Goal: Entertainment & Leisure: Browse casually

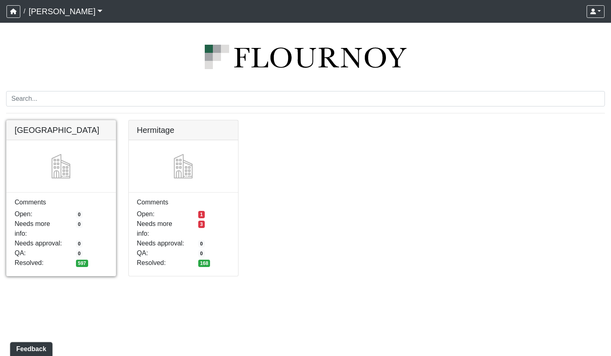
click at [67, 120] on link at bounding box center [60, 120] width 109 height 0
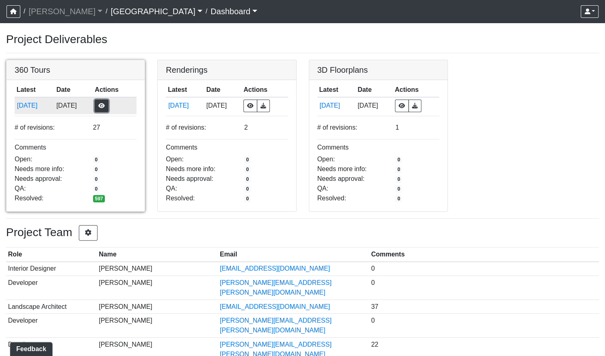
click at [108, 103] on button "button" at bounding box center [102, 105] width 14 height 13
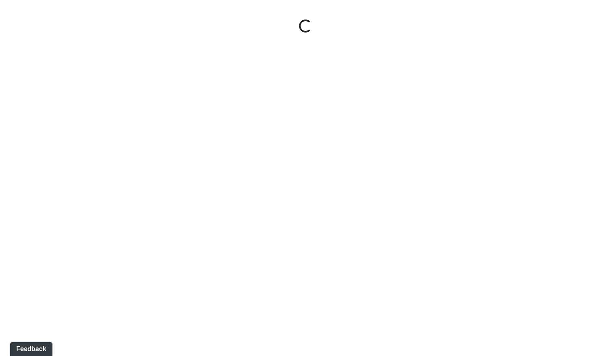
select select "gontoaMErPAtzSBVXh4ptW"
select select "h3ebyGk32eUmSzz99H473o"
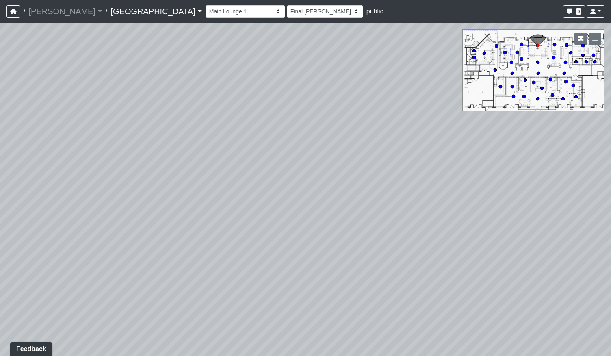
click at [485, 52] on icon at bounding box center [484, 53] width 4 height 4
select select "cH18fr94jDTRmB5JSKNetn"
select select "93VtKPcPFWh8z7vX4wXbQP"
drag, startPoint x: 188, startPoint y: 248, endPoint x: 402, endPoint y: 214, distance: 216.8
click at [396, 214] on div "Loading... Pool Courtyard Entry 1 Loading... Main Lounge 2 Loading... Pool Cour…" at bounding box center [305, 189] width 611 height 333
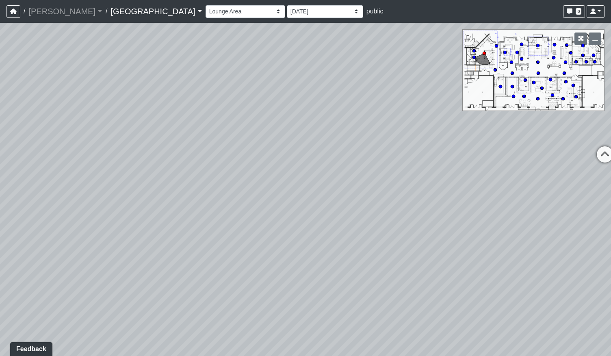
drag, startPoint x: 213, startPoint y: 202, endPoint x: 337, endPoint y: 198, distance: 123.9
click at [337, 198] on div "Loading... Pool Courtyard Entry 1 Loading... Main Lounge 2 Loading... Pool Cour…" at bounding box center [305, 189] width 611 height 333
drag, startPoint x: 266, startPoint y: 199, endPoint x: 386, endPoint y: 197, distance: 120.2
click at [397, 197] on div "Loading... Pool Courtyard Entry 1 Loading... Main Lounge 2 Loading... Pool Cour…" at bounding box center [305, 189] width 611 height 333
drag, startPoint x: 233, startPoint y: 197, endPoint x: 365, endPoint y: 195, distance: 132.4
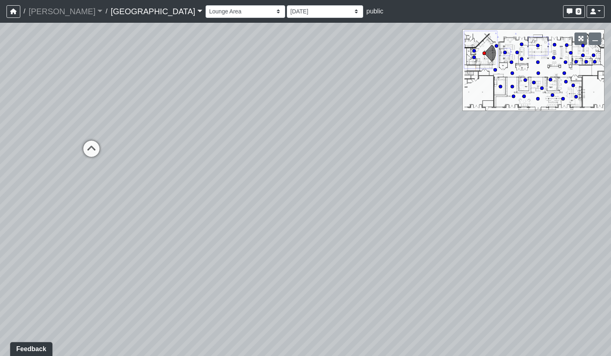
click at [376, 193] on div "Loading... Pool Courtyard Entry 1 Loading... Main Lounge 2 Loading... Pool Cour…" at bounding box center [305, 189] width 611 height 333
drag, startPoint x: 274, startPoint y: 195, endPoint x: 442, endPoint y: 193, distance: 168.1
click at [469, 194] on div "Loading... Pool Courtyard Entry 1 Loading... Main Lounge 2 Loading... Pool Cour…" at bounding box center [305, 189] width 611 height 333
drag, startPoint x: 429, startPoint y: 195, endPoint x: 441, endPoint y: 195, distance: 12.2
click at [441, 195] on div "Loading... Pool Courtyard Entry 1 Loading... Main Lounge 2 Loading... Pool Cour…" at bounding box center [305, 189] width 611 height 333
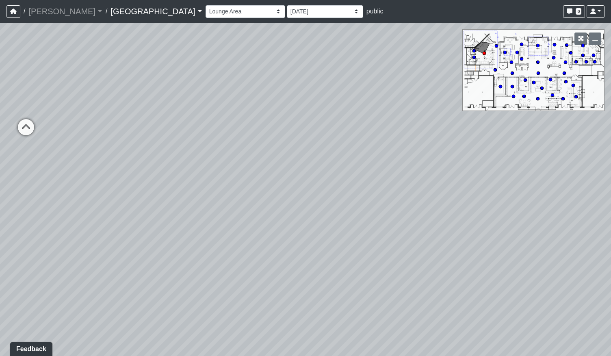
drag, startPoint x: 197, startPoint y: 210, endPoint x: 300, endPoint y: 215, distance: 102.4
click at [300, 215] on div "Loading... Pool Courtyard Entry 1 Loading... Main Lounge 2 Loading... Pool Cour…" at bounding box center [305, 189] width 611 height 333
drag, startPoint x: 208, startPoint y: 191, endPoint x: 415, endPoint y: 209, distance: 207.9
click at [422, 221] on div "Loading... Pool Courtyard Entry 1 Loading... Main Lounge 2 Loading... Pool Cour…" at bounding box center [305, 189] width 611 height 333
click at [292, 147] on icon at bounding box center [289, 149] width 24 height 24
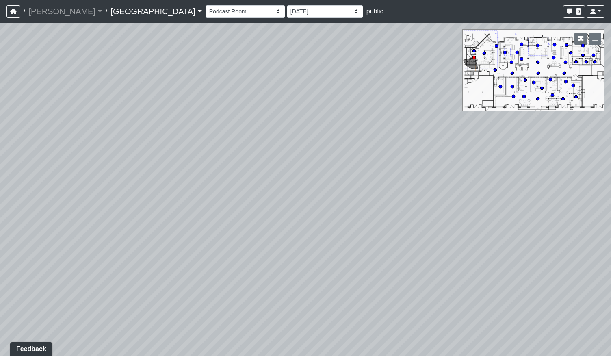
drag, startPoint x: 215, startPoint y: 211, endPoint x: 257, endPoint y: 225, distance: 43.8
click at [273, 227] on div "Loading... Pool Courtyard Entry 1 Loading... Main Lounge 2 Loading... Pool Cour…" at bounding box center [305, 189] width 611 height 333
drag, startPoint x: 284, startPoint y: 223, endPoint x: 217, endPoint y: 290, distance: 95.0
click at [220, 294] on div "Loading... Pool Courtyard Entry 1 Loading... Main Lounge 2 Loading... Pool Cour…" at bounding box center [305, 189] width 611 height 333
drag, startPoint x: 364, startPoint y: 289, endPoint x: 195, endPoint y: 173, distance: 204.9
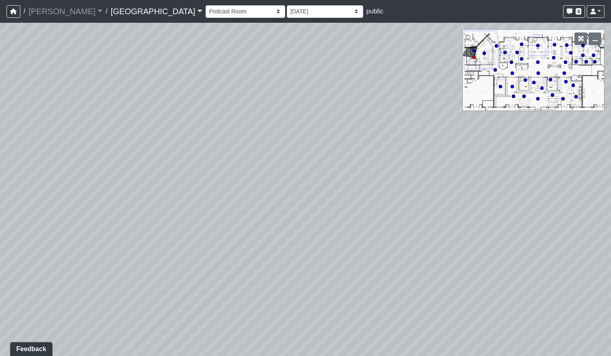
click at [197, 168] on div "Loading... Pool Courtyard Entry 1 Loading... Main Lounge 2 Loading... Pool Cour…" at bounding box center [305, 189] width 611 height 333
drag, startPoint x: 259, startPoint y: 201, endPoint x: 175, endPoint y: 207, distance: 83.8
click at [175, 207] on div "Loading... Pool Courtyard Entry 1 Loading... Main Lounge 2 Loading... Pool Cour…" at bounding box center [305, 189] width 611 height 333
click at [308, 280] on icon at bounding box center [303, 283] width 24 height 24
drag, startPoint x: 403, startPoint y: 244, endPoint x: 292, endPoint y: 245, distance: 111.3
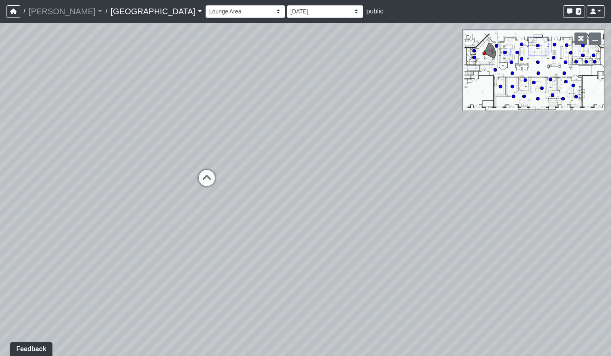
click at [292, 245] on div "Loading... Pool Courtyard Entry 1 Loading... Main Lounge 2 Loading... Pool Cour…" at bounding box center [305, 189] width 611 height 333
drag, startPoint x: 335, startPoint y: 178, endPoint x: 197, endPoint y: 195, distance: 138.6
click at [221, 195] on div "Loading... Pool Courtyard Entry 1 Loading... Main Lounge 2 Loading... Pool Cour…" at bounding box center [305, 189] width 611 height 333
drag, startPoint x: 383, startPoint y: 242, endPoint x: 141, endPoint y: 205, distance: 243.9
click at [141, 205] on div "Loading... Pool Courtyard Entry 1 Loading... Main Lounge 2 Loading... Pool Cour…" at bounding box center [305, 189] width 611 height 333
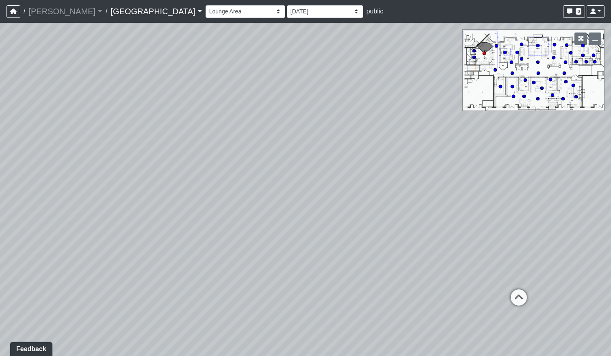
drag, startPoint x: 436, startPoint y: 216, endPoint x: 286, endPoint y: 353, distance: 203.2
click at [287, 355] on html "/ Flournoy Flournoy Loading... / Cool Springs Cool Springs Loading... Cool Spri…" at bounding box center [305, 178] width 611 height 356
drag, startPoint x: 205, startPoint y: 156, endPoint x: 210, endPoint y: 29, distance: 126.4
click at [206, 69] on div "Loading... Pool Courtyard Entry 1 Loading... Main Lounge 2 Loading... Pool Cour…" at bounding box center [305, 189] width 611 height 333
drag, startPoint x: 270, startPoint y: 214, endPoint x: 279, endPoint y: 299, distance: 85.7
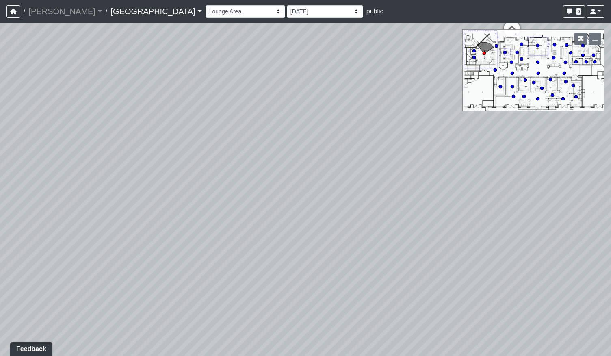
click at [279, 296] on div "Loading... Pool Courtyard Entry 1 Loading... Main Lounge 2 Loading... Pool Cour…" at bounding box center [305, 189] width 611 height 333
drag, startPoint x: 360, startPoint y: 218, endPoint x: 254, endPoint y: 282, distance: 124.1
click at [256, 288] on div "Loading... Pool Courtyard Entry 1 Loading... Main Lounge 2 Loading... Pool Cour…" at bounding box center [305, 189] width 611 height 333
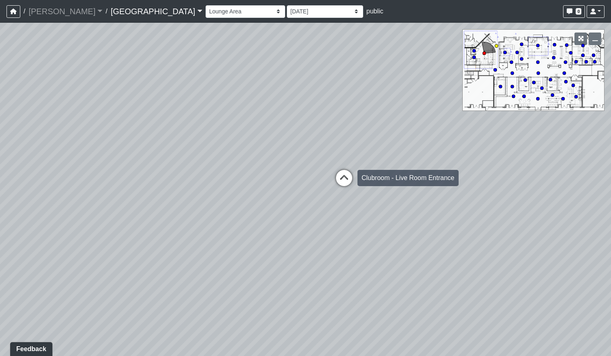
click at [343, 179] on icon at bounding box center [344, 182] width 24 height 24
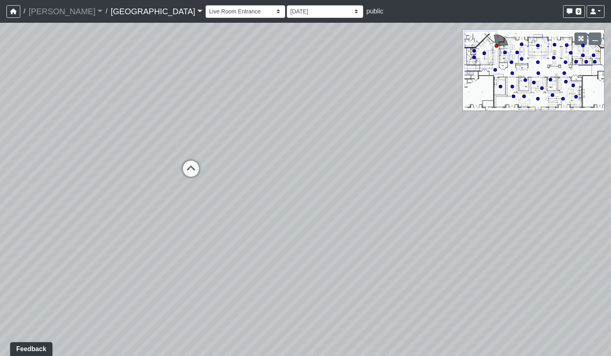
drag, startPoint x: 206, startPoint y: 255, endPoint x: 332, endPoint y: 262, distance: 126.1
click at [308, 261] on div "Loading... Pool Courtyard Entry 1 Loading... Main Lounge 2 Loading... Pool Cour…" at bounding box center [305, 189] width 611 height 333
drag, startPoint x: 140, startPoint y: 258, endPoint x: 363, endPoint y: 259, distance: 222.9
click at [363, 259] on div "Loading... Pool Courtyard Entry 1 Loading... Main Lounge 2 Loading... Pool Cour…" at bounding box center [305, 189] width 611 height 333
drag, startPoint x: 237, startPoint y: 244, endPoint x: 406, endPoint y: 242, distance: 168.5
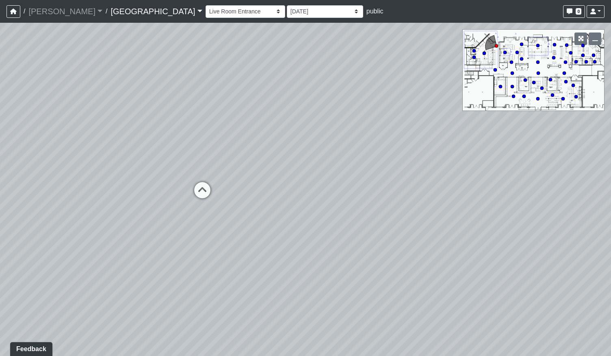
click at [406, 242] on div "Loading... Pool Courtyard Entry 1 Loading... Main Lounge 2 Loading... Pool Cour…" at bounding box center [305, 189] width 611 height 333
drag, startPoint x: 258, startPoint y: 245, endPoint x: 345, endPoint y: 212, distance: 92.5
click at [345, 212] on div "Loading... Pool Courtyard Entry 1 Loading... Main Lounge 2 Loading... Pool Cour…" at bounding box center [305, 189] width 611 height 333
drag, startPoint x: 361, startPoint y: 202, endPoint x: 348, endPoint y: 193, distance: 15.8
click at [348, 193] on div "Loading... Pool Courtyard Entry 1 Loading... Main Lounge 2 Loading... Pool Cour…" at bounding box center [305, 189] width 611 height 333
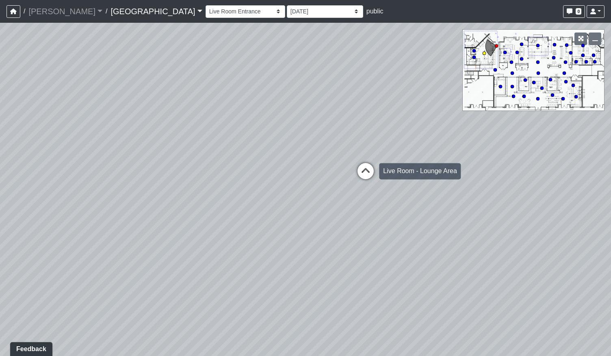
click at [361, 173] on icon at bounding box center [365, 175] width 24 height 24
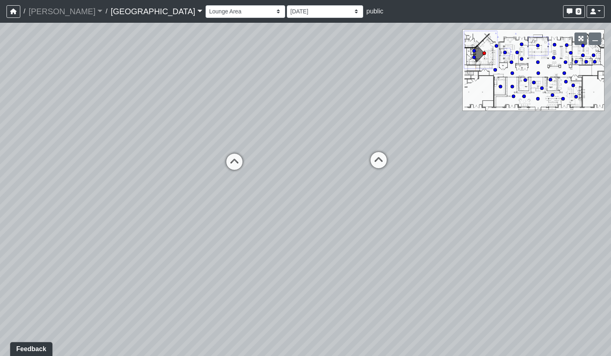
drag, startPoint x: 369, startPoint y: 197, endPoint x: 299, endPoint y: 203, distance: 70.1
click at [299, 203] on div "Loading... Pool Courtyard Entry 1 Loading... Main Lounge 2 Loading... Pool Cour…" at bounding box center [305, 189] width 611 height 333
drag, startPoint x: 404, startPoint y: 253, endPoint x: 185, endPoint y: 251, distance: 218.5
click at [199, 251] on div "Loading... Pool Courtyard Entry 1 Loading... Main Lounge 2 Loading... Pool Cour…" at bounding box center [305, 189] width 611 height 333
drag, startPoint x: 350, startPoint y: 233, endPoint x: 239, endPoint y: 236, distance: 110.5
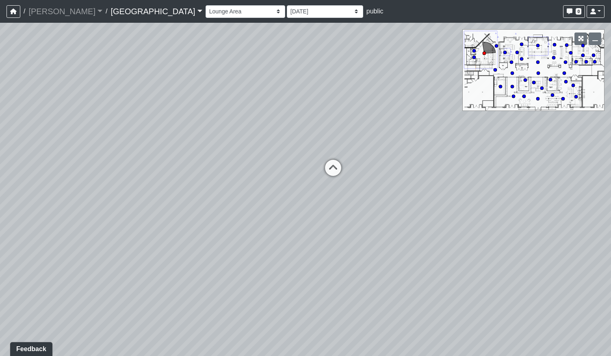
click at [239, 236] on div "Loading... Pool Courtyard Entry 1 Loading... Main Lounge 2 Loading... Pool Cour…" at bounding box center [305, 189] width 611 height 333
drag, startPoint x: 187, startPoint y: 149, endPoint x: 343, endPoint y: 156, distance: 156.1
click at [337, 155] on div "Loading... Pool Courtyard Entry 1 Loading... Main Lounge 2 Loading... Pool Cour…" at bounding box center [305, 189] width 611 height 333
drag, startPoint x: 404, startPoint y: 194, endPoint x: 395, endPoint y: 177, distance: 19.3
click at [396, 177] on div "Loading... Pool Courtyard Entry 1 Loading... Main Lounge 2 Loading... Pool Cour…" at bounding box center [305, 189] width 611 height 333
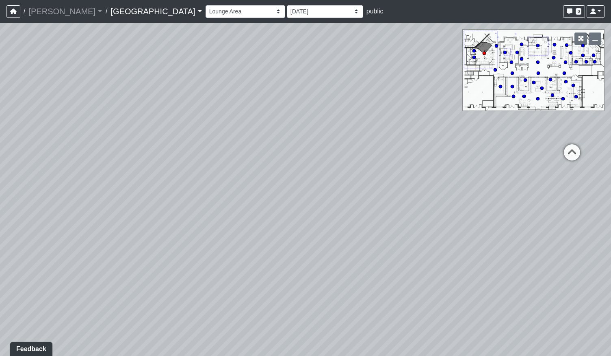
drag, startPoint x: 366, startPoint y: 187, endPoint x: 435, endPoint y: 185, distance: 69.5
click at [435, 185] on div "Loading... Pool Courtyard Entry 1 Loading... Main Lounge 2 Loading... Pool Cour…" at bounding box center [305, 189] width 611 height 333
drag, startPoint x: 266, startPoint y: 189, endPoint x: 397, endPoint y: 192, distance: 130.4
click at [397, 192] on div "Loading... Pool Courtyard Entry 1 Loading... Main Lounge 2 Loading... Pool Cour…" at bounding box center [305, 189] width 611 height 333
drag, startPoint x: 304, startPoint y: 198, endPoint x: 459, endPoint y: 179, distance: 156.2
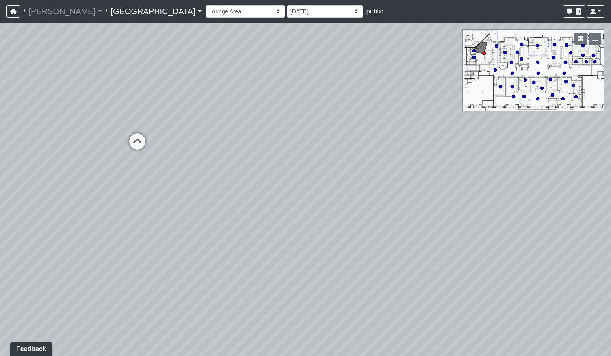
click at [459, 179] on div "Loading... Pool Courtyard Entry 1 Loading... Main Lounge 2 Loading... Pool Cour…" at bounding box center [305, 189] width 611 height 333
drag, startPoint x: 322, startPoint y: 189, endPoint x: 503, endPoint y: 231, distance: 185.1
click at [503, 231] on div "Loading... Pool Courtyard Entry 1 Loading... Main Lounge 2 Loading... Pool Cour…" at bounding box center [305, 189] width 611 height 333
drag, startPoint x: 283, startPoint y: 235, endPoint x: 385, endPoint y: 227, distance: 101.8
click at [374, 230] on div "Loading... Pool Courtyard Entry 1 Loading... Main Lounge 2 Loading... Pool Cour…" at bounding box center [305, 189] width 611 height 333
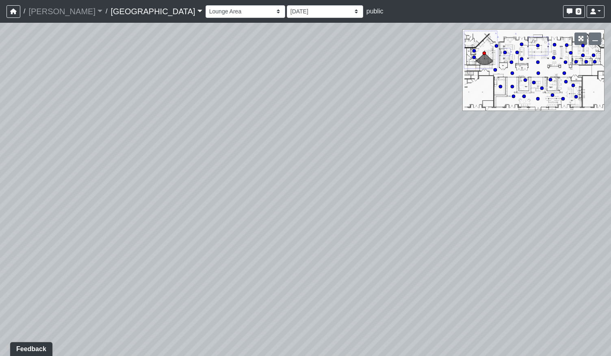
drag, startPoint x: 281, startPoint y: 236, endPoint x: 367, endPoint y: 203, distance: 92.0
click at [367, 203] on div "Loading... Pool Courtyard Entry 1 Loading... Main Lounge 2 Loading... Pool Cour…" at bounding box center [305, 189] width 611 height 333
drag, startPoint x: 351, startPoint y: 203, endPoint x: 425, endPoint y: 320, distance: 138.2
click at [425, 320] on div "Loading... Pool Courtyard Entry 1 Loading... Main Lounge 2 Loading... Pool Cour…" at bounding box center [305, 189] width 611 height 333
drag, startPoint x: 169, startPoint y: 197, endPoint x: 415, endPoint y: 173, distance: 246.8
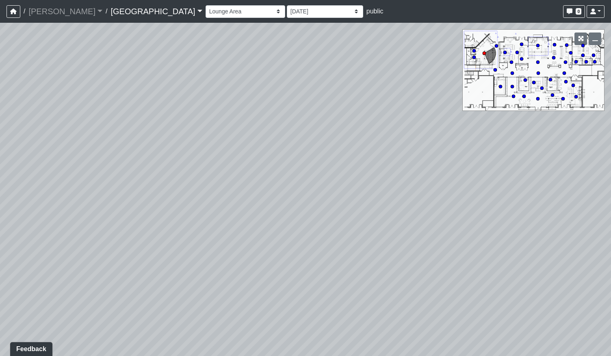
click at [414, 173] on div "Loading... Pool Courtyard Entry 1 Loading... Main Lounge 2 Loading... Pool Cour…" at bounding box center [305, 189] width 611 height 333
drag, startPoint x: 345, startPoint y: 172, endPoint x: 318, endPoint y: 186, distance: 30.7
click at [348, 172] on div "Loading... Pool Courtyard Entry 1 Loading... Main Lounge 2 Loading... Pool Cour…" at bounding box center [305, 189] width 611 height 333
drag, startPoint x: 284, startPoint y: 197, endPoint x: 270, endPoint y: 200, distance: 14.2
click at [284, 197] on icon at bounding box center [291, 200] width 24 height 24
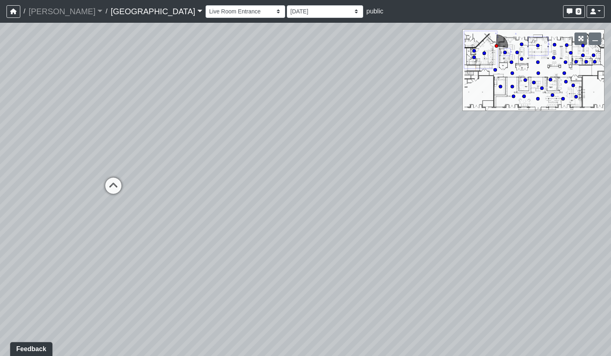
drag, startPoint x: 242, startPoint y: 212, endPoint x: 469, endPoint y: 197, distance: 227.1
click at [456, 198] on div "Loading... Pool Courtyard Entry 1 Loading... Main Lounge 2 Loading... Pool Cour…" at bounding box center [305, 189] width 611 height 333
click at [191, 172] on icon at bounding box center [195, 171] width 24 height 24
drag, startPoint x: 124, startPoint y: 269, endPoint x: 340, endPoint y: 257, distance: 216.4
click at [331, 258] on div "Loading... Pool Courtyard Entry 1 Loading... Main Lounge 2 Loading... Pool Cour…" at bounding box center [305, 189] width 611 height 333
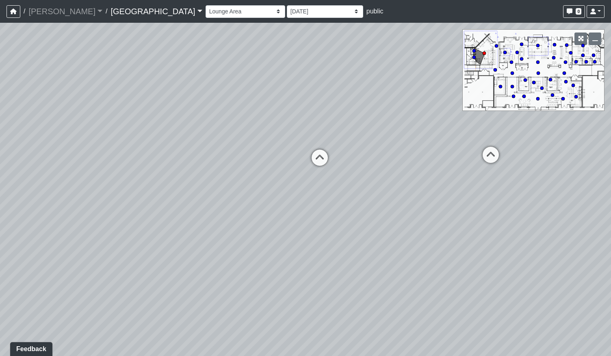
drag, startPoint x: 428, startPoint y: 191, endPoint x: 143, endPoint y: 239, distance: 289.5
click at [143, 239] on div "Loading... Pool Courtyard Entry 1 Loading... Main Lounge 2 Loading... Pool Cour…" at bounding box center [305, 189] width 611 height 333
drag, startPoint x: 187, startPoint y: 283, endPoint x: 176, endPoint y: 255, distance: 30.3
click at [176, 255] on div "Loading... Pool Courtyard Entry 1 Loading... Main Lounge 2 Loading... Pool Cour…" at bounding box center [305, 189] width 611 height 333
drag, startPoint x: 339, startPoint y: 276, endPoint x: 168, endPoint y: 270, distance: 171.5
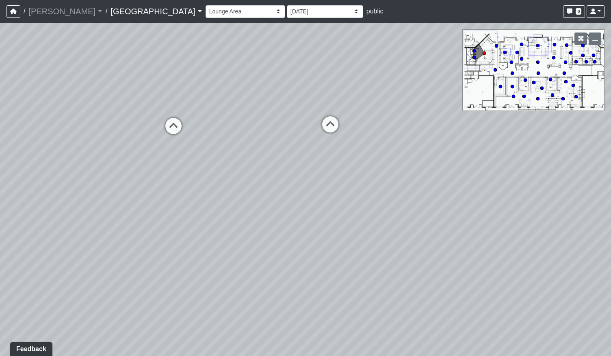
click at [168, 270] on div "Loading... Pool Courtyard Entry 1 Loading... Main Lounge 2 Loading... Pool Cour…" at bounding box center [305, 189] width 611 height 333
drag, startPoint x: 324, startPoint y: 261, endPoint x: 213, endPoint y: 298, distance: 117.1
click at [188, 294] on div "Loading... Pool Courtyard Entry 1 Loading... Main Lounge 2 Loading... Pool Cour…" at bounding box center [305, 189] width 611 height 333
drag, startPoint x: 265, startPoint y: 313, endPoint x: 249, endPoint y: 298, distance: 21.3
click at [203, 287] on div "Loading... Pool Courtyard Entry 1 Loading... Main Lounge 2 Loading... Pool Cour…" at bounding box center [305, 189] width 611 height 333
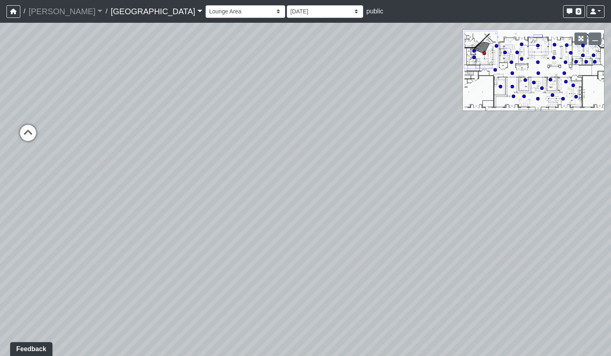
drag, startPoint x: 397, startPoint y: 289, endPoint x: 272, endPoint y: 294, distance: 125.2
click at [272, 294] on div "Loading... Pool Courtyard Entry 1 Loading... Main Lounge 2 Loading... Pool Cour…" at bounding box center [305, 189] width 611 height 333
drag, startPoint x: 457, startPoint y: 238, endPoint x: 383, endPoint y: 272, distance: 81.8
click at [383, 272] on div "Loading... Pool Courtyard Entry 1 Loading... Main Lounge 2 Loading... Pool Cour…" at bounding box center [305, 189] width 611 height 333
drag, startPoint x: 415, startPoint y: 274, endPoint x: 469, endPoint y: 285, distance: 55.4
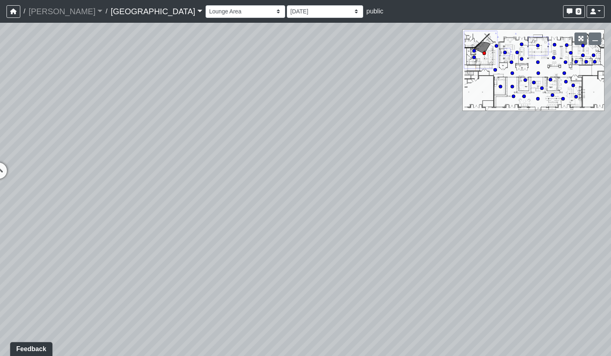
click at [469, 285] on div "Loading... Pool Courtyard Entry 1 Loading... Main Lounge 2 Loading... Pool Cour…" at bounding box center [305, 189] width 611 height 333
drag, startPoint x: 415, startPoint y: 300, endPoint x: 476, endPoint y: 272, distance: 67.4
click at [476, 272] on div "Loading... Pool Courtyard Entry 1 Loading... Main Lounge 2 Loading... Pool Cour…" at bounding box center [305, 189] width 611 height 333
drag, startPoint x: 314, startPoint y: 289, endPoint x: 447, endPoint y: 270, distance: 134.5
click at [448, 271] on div "Loading... Pool Courtyard Entry 1 Loading... Main Lounge 2 Loading... Pool Cour…" at bounding box center [305, 189] width 611 height 333
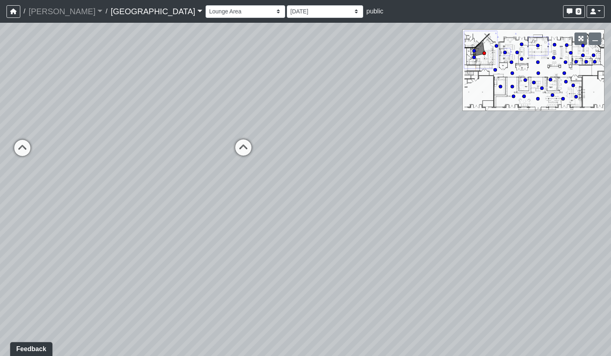
drag, startPoint x: 270, startPoint y: 272, endPoint x: 292, endPoint y: 288, distance: 27.0
click at [295, 289] on div "Loading... Pool Courtyard Entry 1 Loading... Main Lounge 2 Loading... Pool Cour…" at bounding box center [305, 189] width 611 height 333
drag, startPoint x: 255, startPoint y: 287, endPoint x: 255, endPoint y: 279, distance: 7.7
click at [255, 279] on div "Loading... Pool Courtyard Entry 1 Loading... Main Lounge 2 Loading... Pool Cour…" at bounding box center [305, 189] width 611 height 333
drag, startPoint x: 247, startPoint y: 283, endPoint x: 234, endPoint y: 289, distance: 14.7
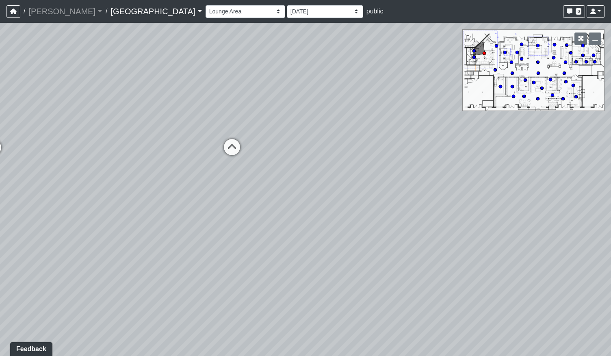
click at [234, 289] on div "Loading... Pool Courtyard Entry 1 Loading... Main Lounge 2 Loading... Pool Cour…" at bounding box center [305, 189] width 611 height 333
drag, startPoint x: 167, startPoint y: 261, endPoint x: 342, endPoint y: 282, distance: 175.9
click at [340, 284] on div "Loading... Pool Courtyard Entry 1 Loading... Main Lounge 2 Loading... Pool Cour…" at bounding box center [305, 189] width 611 height 333
drag, startPoint x: 381, startPoint y: 285, endPoint x: 237, endPoint y: 281, distance: 144.2
click at [274, 285] on div "Loading... Pool Courtyard Entry 1 Loading... Main Lounge 2 Loading... Pool Cour…" at bounding box center [305, 189] width 611 height 333
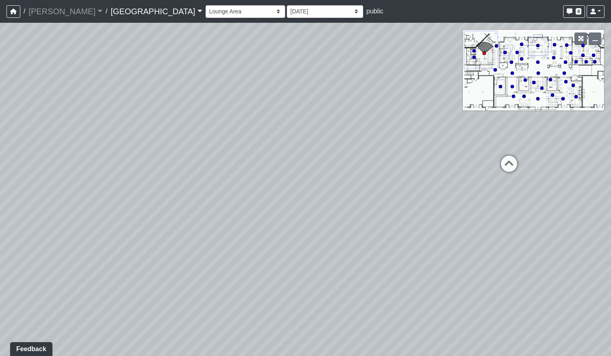
drag, startPoint x: 343, startPoint y: 275, endPoint x: 265, endPoint y: 262, distance: 79.0
click at [265, 262] on div "Loading... Pool Courtyard Entry 1 Loading... Main Lounge 2 Loading... Pool Cour…" at bounding box center [305, 189] width 611 height 333
drag, startPoint x: 225, startPoint y: 272, endPoint x: 417, endPoint y: 281, distance: 192.3
click at [439, 277] on div "Loading... Pool Courtyard Entry 1 Loading... Main Lounge 2 Loading... Pool Cour…" at bounding box center [305, 189] width 611 height 333
drag, startPoint x: 166, startPoint y: 282, endPoint x: 453, endPoint y: 259, distance: 287.6
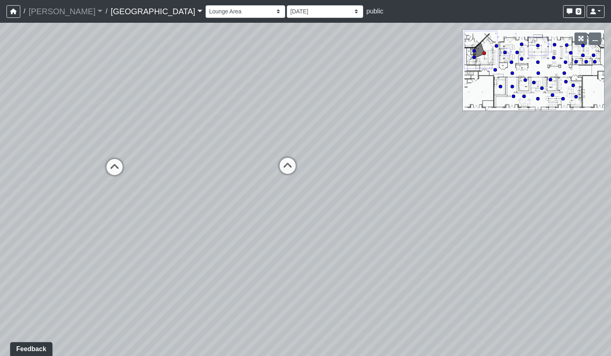
click at [458, 257] on div "Loading... Pool Courtyard Entry 1 Loading... Main Lounge 2 Loading... Pool Cour…" at bounding box center [305, 189] width 611 height 333
drag, startPoint x: 298, startPoint y: 255, endPoint x: 381, endPoint y: 264, distance: 83.7
click at [381, 264] on div "Loading... Pool Courtyard Entry 1 Loading... Main Lounge 2 Loading... Pool Cour…" at bounding box center [305, 189] width 611 height 333
click at [496, 146] on icon at bounding box center [498, 146] width 24 height 24
drag, startPoint x: 248, startPoint y: 266, endPoint x: 539, endPoint y: 262, distance: 291.6
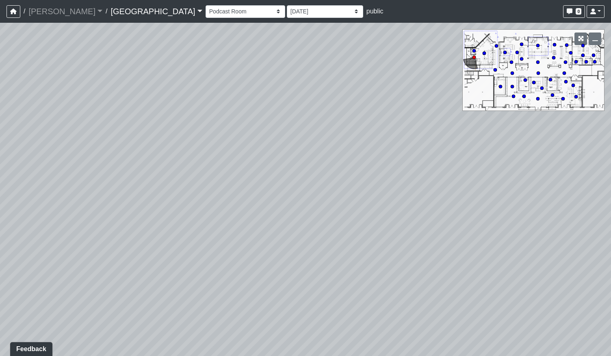
click at [539, 262] on div "Loading... Pool Courtyard Entry 1 Loading... Main Lounge 2 Loading... Pool Cour…" at bounding box center [305, 189] width 611 height 333
drag, startPoint x: 323, startPoint y: 223, endPoint x: 492, endPoint y: 279, distance: 177.8
click at [508, 284] on div "Loading... Pool Courtyard Entry 1 Loading... Main Lounge 2 Loading... Pool Cour…" at bounding box center [305, 189] width 611 height 333
drag, startPoint x: 325, startPoint y: 283, endPoint x: 493, endPoint y: 265, distance: 168.7
click at [494, 267] on div "Loading... Pool Courtyard Entry 1 Loading... Main Lounge 2 Loading... Pool Cour…" at bounding box center [305, 189] width 611 height 333
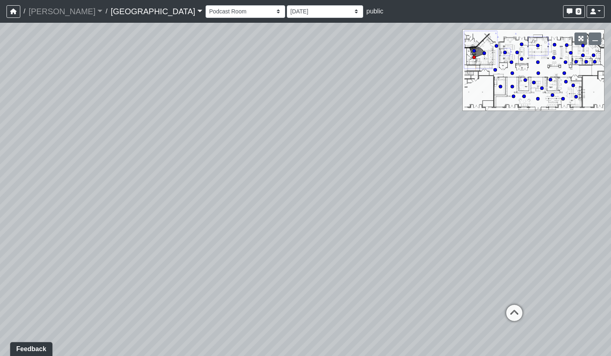
drag, startPoint x: 225, startPoint y: 239, endPoint x: 259, endPoint y: 251, distance: 36.1
click at [259, 251] on div "Loading... Pool Courtyard Entry 1 Loading... Main Lounge 2 Loading... Pool Cour…" at bounding box center [305, 189] width 611 height 333
drag, startPoint x: 432, startPoint y: 241, endPoint x: 220, endPoint y: 229, distance: 211.9
click at [164, 229] on div "Loading... Pool Courtyard Entry 1 Loading... Main Lounge 2 Loading... Pool Cour…" at bounding box center [305, 189] width 611 height 333
drag, startPoint x: 295, startPoint y: 308, endPoint x: 391, endPoint y: 284, distance: 98.8
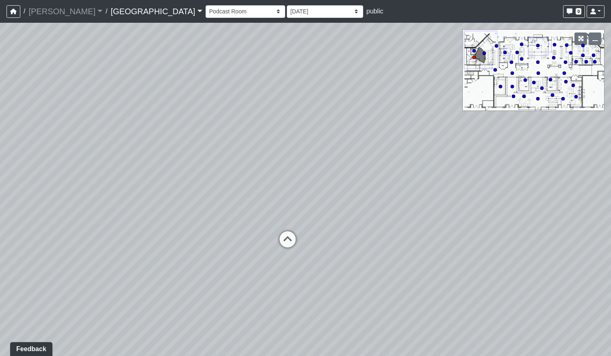
click at [391, 284] on div "Loading... Pool Courtyard Entry 1 Loading... Main Lounge 2 Loading... Pool Cour…" at bounding box center [305, 189] width 611 height 333
click at [291, 247] on icon at bounding box center [291, 249] width 24 height 24
drag, startPoint x: 186, startPoint y: 216, endPoint x: 497, endPoint y: 200, distance: 311.5
click at [480, 199] on div "Loading... Pool Courtyard Entry 1 Loading... Main Lounge 2 Loading... Pool Cour…" at bounding box center [305, 189] width 611 height 333
drag, startPoint x: 272, startPoint y: 221, endPoint x: 498, endPoint y: 256, distance: 228.1
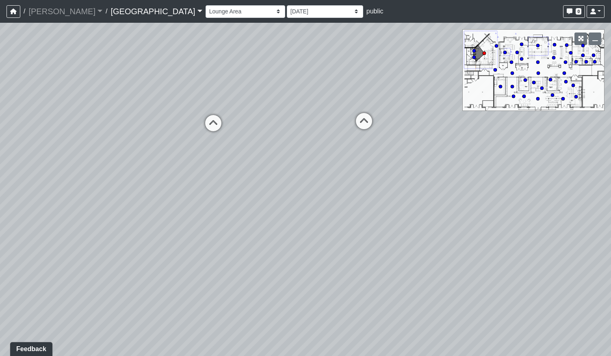
click at [534, 259] on div "Loading... Pool Courtyard Entry 1 Loading... Main Lounge 2 Loading... Pool Cour…" at bounding box center [305, 189] width 611 height 333
drag, startPoint x: 244, startPoint y: 220, endPoint x: 423, endPoint y: 221, distance: 178.7
click at [423, 221] on div "Loading... Pool Courtyard Entry 1 Loading... Main Lounge 2 Loading... Pool Cour…" at bounding box center [305, 189] width 611 height 333
drag, startPoint x: 220, startPoint y: 221, endPoint x: 431, endPoint y: 227, distance: 211.2
click at [431, 227] on div "Loading... Pool Courtyard Entry 1 Loading... Main Lounge 2 Loading... Pool Cour…" at bounding box center [305, 189] width 611 height 333
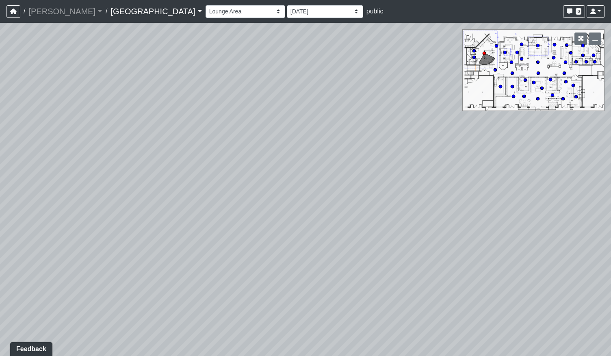
drag, startPoint x: 268, startPoint y: 194, endPoint x: 320, endPoint y: 216, distance: 57.1
click at [320, 216] on div "Loading... Pool Courtyard Entry 1 Loading... Main Lounge 2 Loading... Pool Cour…" at bounding box center [305, 189] width 611 height 333
drag, startPoint x: 290, startPoint y: 131, endPoint x: 240, endPoint y: 253, distance: 131.9
click at [240, 253] on div "Loading... Pool Courtyard Entry 1 Loading... Main Lounge 2 Loading... Pool Cour…" at bounding box center [305, 189] width 611 height 333
drag, startPoint x: 257, startPoint y: 196, endPoint x: 274, endPoint y: 89, distance: 109.1
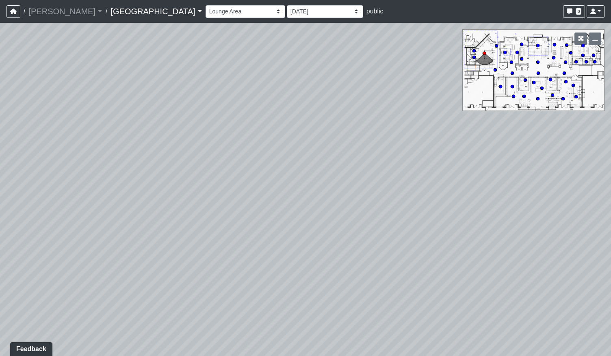
click at [274, 89] on div "Loading... Pool Courtyard Entry 1 Loading... Main Lounge 2 Loading... Pool Cour…" at bounding box center [305, 189] width 611 height 333
drag, startPoint x: 366, startPoint y: 178, endPoint x: 287, endPoint y: 177, distance: 79.6
click at [240, 177] on div "Loading... Pool Courtyard Entry 1 Loading... Main Lounge 2 Loading... Pool Cour…" at bounding box center [305, 189] width 611 height 333
drag, startPoint x: 461, startPoint y: 176, endPoint x: 203, endPoint y: 186, distance: 258.0
click at [203, 186] on div "Loading... Pool Courtyard Entry 1 Loading... Main Lounge 2 Loading... Pool Cour…" at bounding box center [305, 189] width 611 height 333
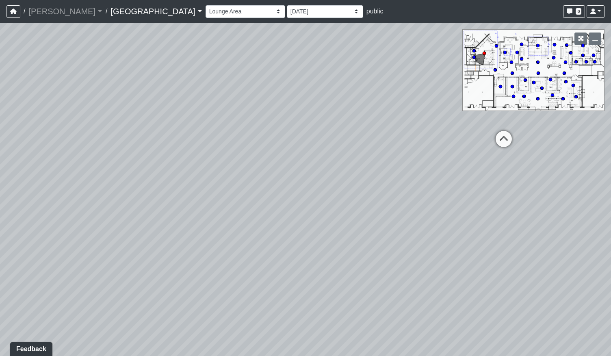
drag, startPoint x: 179, startPoint y: 138, endPoint x: 260, endPoint y: 144, distance: 80.6
click at [257, 122] on div "Loading... Pool Courtyard Entry 1 Loading... Main Lounge 2 Loading... Pool Cour…" at bounding box center [305, 189] width 611 height 333
drag, startPoint x: 254, startPoint y: 132, endPoint x: 292, endPoint y: 195, distance: 73.8
click at [293, 199] on div "Loading... Pool Courtyard Entry 1 Loading... Main Lounge 2 Loading... Pool Cour…" at bounding box center [305, 189] width 611 height 333
drag, startPoint x: 193, startPoint y: 229, endPoint x: 374, endPoint y: 197, distance: 183.8
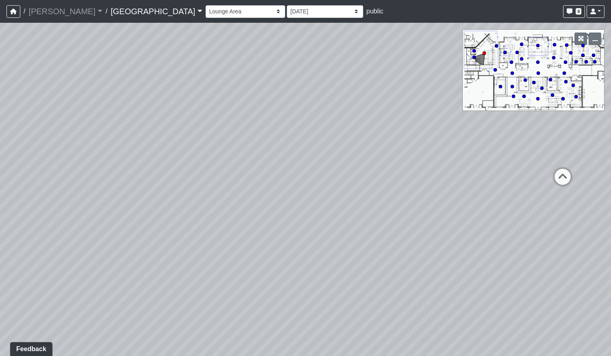
click at [374, 197] on div "Loading... Pool Courtyard Entry 1 Loading... Main Lounge 2 Loading... Pool Cour…" at bounding box center [305, 189] width 611 height 333
drag, startPoint x: 211, startPoint y: 173, endPoint x: 353, endPoint y: 181, distance: 142.4
click at [353, 181] on div "Loading... Pool Courtyard Entry 1 Loading... Main Lounge 2 Loading... Pool Cour…" at bounding box center [305, 189] width 611 height 333
drag, startPoint x: 106, startPoint y: 185, endPoint x: 305, endPoint y: 187, distance: 199.4
click at [294, 187] on div "Loading... Pool Courtyard Entry 1 Loading... Main Lounge 2 Loading... Pool Cour…" at bounding box center [305, 189] width 611 height 333
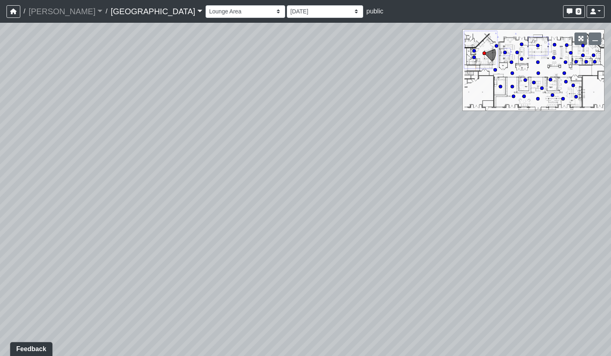
drag, startPoint x: 135, startPoint y: 182, endPoint x: 317, endPoint y: 232, distance: 188.1
click at [317, 232] on div "Loading... Pool Courtyard Entry 1 Loading... Main Lounge 2 Loading... Pool Cour…" at bounding box center [305, 189] width 611 height 333
drag, startPoint x: 401, startPoint y: 197, endPoint x: 325, endPoint y: 251, distance: 93.7
click at [325, 252] on div "Loading... Pool Courtyard Entry 1 Loading... Main Lounge 2 Loading... Pool Cour…" at bounding box center [305, 189] width 611 height 333
drag, startPoint x: 197, startPoint y: 236, endPoint x: 302, endPoint y: 277, distance: 112.9
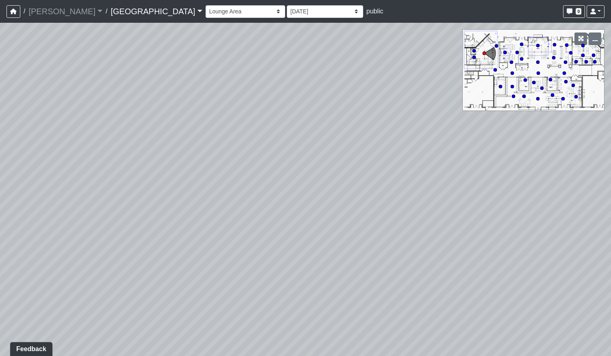
click at [312, 296] on div "Loading... Pool Courtyard Entry 1 Loading... Main Lounge 2 Loading... Pool Cour…" at bounding box center [305, 189] width 611 height 333
drag, startPoint x: 72, startPoint y: 190, endPoint x: 305, endPoint y: 198, distance: 232.4
click at [305, 198] on div "Loading... Pool Courtyard Entry 1 Loading... Main Lounge 2 Loading... Pool Cour…" at bounding box center [305, 189] width 611 height 333
drag, startPoint x: 188, startPoint y: 86, endPoint x: 300, endPoint y: 149, distance: 129.6
click at [300, 149] on div "Loading... Pool Courtyard Entry 1 Loading... Main Lounge 2 Loading... Pool Cour…" at bounding box center [305, 189] width 611 height 333
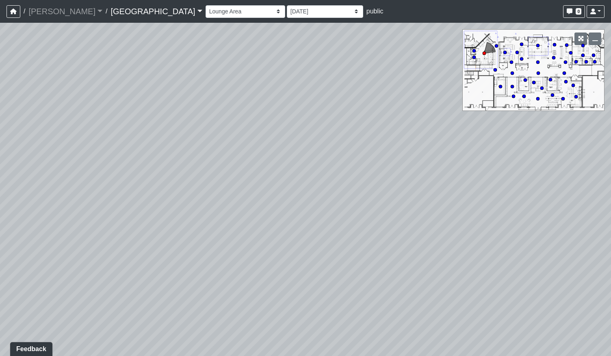
drag, startPoint x: 205, startPoint y: 105, endPoint x: 324, endPoint y: 99, distance: 118.3
click at [332, 96] on div "Loading... Pool Courtyard Entry 1 Loading... Main Lounge 2 Loading... Pool Cour…" at bounding box center [305, 189] width 611 height 333
drag, startPoint x: 227, startPoint y: 166, endPoint x: 356, endPoint y: 125, distance: 135.0
click at [356, 125] on div "Loading... Pool Courtyard Entry 1 Loading... Main Lounge 2 Loading... Pool Cour…" at bounding box center [305, 189] width 611 height 333
drag, startPoint x: 254, startPoint y: 251, endPoint x: 240, endPoint y: 90, distance: 161.0
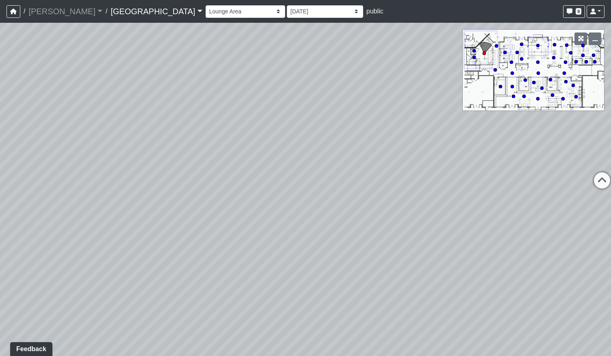
click at [240, 90] on div "Loading... Pool Courtyard Entry 1 Loading... Main Lounge 2 Loading... Pool Cour…" at bounding box center [305, 189] width 611 height 333
drag, startPoint x: 322, startPoint y: 225, endPoint x: 427, endPoint y: 208, distance: 106.4
click at [427, 212] on div "Loading... Pool Courtyard Entry 1 Loading... Main Lounge 2 Loading... Pool Cour…" at bounding box center [305, 189] width 611 height 333
drag, startPoint x: 318, startPoint y: 148, endPoint x: 418, endPoint y: 174, distance: 104.1
click at [418, 174] on div "Loading... Pool Courtyard Entry 1 Loading... Main Lounge 2 Loading... Pool Cour…" at bounding box center [305, 189] width 611 height 333
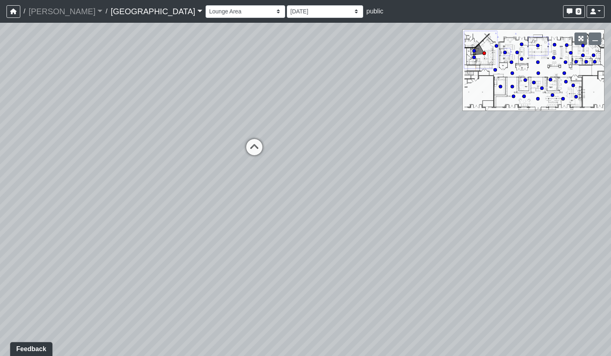
drag, startPoint x: 73, startPoint y: 206, endPoint x: 411, endPoint y: 172, distance: 340.0
click at [411, 172] on div "Loading... Pool Courtyard Entry 1 Loading... Main Lounge 2 Loading... Pool Cour…" at bounding box center [305, 189] width 611 height 333
click at [256, 145] on icon at bounding box center [254, 151] width 24 height 24
drag, startPoint x: 227, startPoint y: 139, endPoint x: 380, endPoint y: 146, distance: 154.0
click at [380, 146] on div "Loading... Pool Courtyard Entry 1 Loading... Main Lounge 2 Loading... Pool Cour…" at bounding box center [305, 189] width 611 height 333
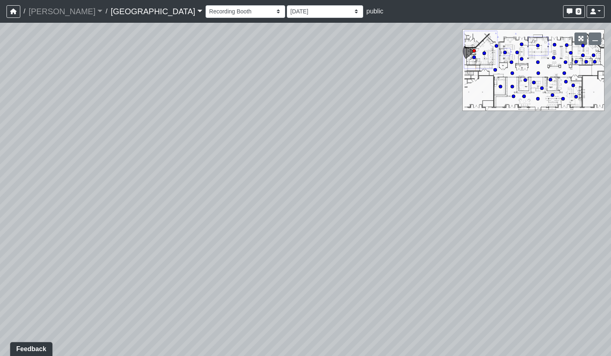
drag, startPoint x: 121, startPoint y: 182, endPoint x: 375, endPoint y: 187, distance: 254.7
click at [375, 187] on div "Loading... Pool Courtyard Entry 1 Loading... Main Lounge 2 Loading... Pool Cour…" at bounding box center [305, 189] width 611 height 333
drag, startPoint x: 180, startPoint y: 146, endPoint x: 335, endPoint y: 362, distance: 265.9
click at [335, 355] on html "/ Flournoy Flournoy Loading... / Cool Springs Cool Springs Loading... Cool Spri…" at bounding box center [305, 178] width 611 height 356
drag, startPoint x: 226, startPoint y: 105, endPoint x: 274, endPoint y: 252, distance: 154.9
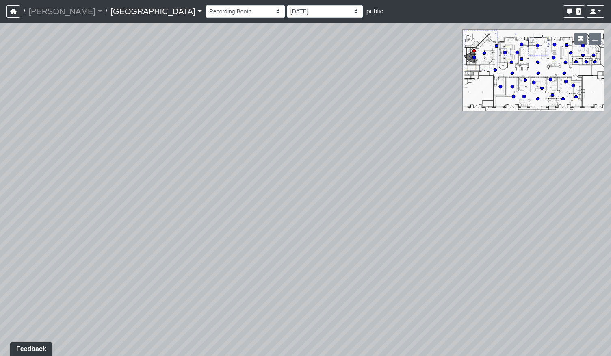
click at [225, 311] on div "Loading... Pool Courtyard Entry 1 Loading... Main Lounge 2 Loading... Pool Cour…" at bounding box center [305, 189] width 611 height 333
drag, startPoint x: 388, startPoint y: 123, endPoint x: 244, endPoint y: 106, distance: 144.8
click at [242, 104] on div "Loading... Pool Courtyard Entry 1 Loading... Main Lounge 2 Loading... Pool Cour…" at bounding box center [305, 189] width 611 height 333
drag
click at [363, 116] on div "Loading... Pool Courtyard Entry 1 Loading... Main Lounge 2 Loading... Pool Cour…" at bounding box center [305, 189] width 611 height 333
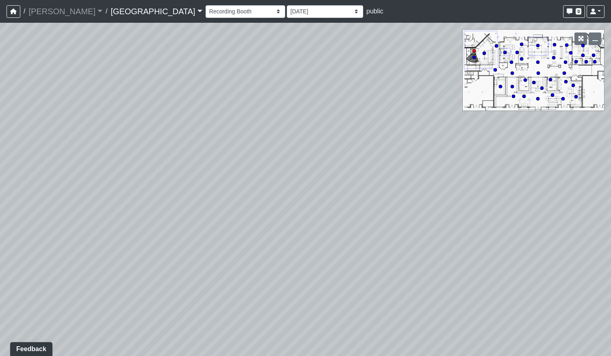
click at [439, 175] on div "Loading... Pool Courtyard Entry 1 Loading... Main Lounge 2 Loading... Pool Cour…" at bounding box center [305, 189] width 611 height 333
drag, startPoint x: 292, startPoint y: 222, endPoint x: 479, endPoint y: 215, distance: 187.7
click at [479, 215] on div "Loading... Pool Courtyard Entry 1 Loading... Main Lounge 2 Loading... Pool Cour…" at bounding box center [305, 189] width 611 height 333
click at [410, 219] on div "Loading... Pool Courtyard Entry 1 Loading... Main Lounge 2 Loading... Pool Cour…" at bounding box center [305, 189] width 611 height 333
drag, startPoint x: 355, startPoint y: 337, endPoint x: 357, endPoint y: 332, distance: 5.9
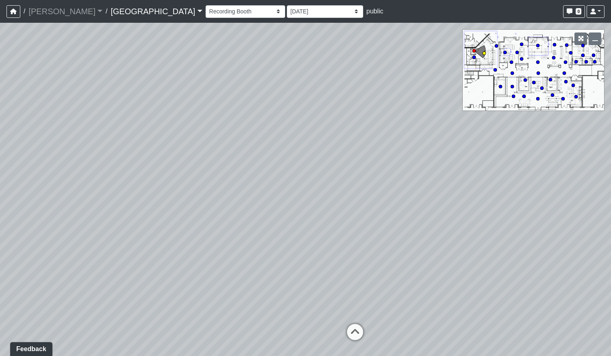
click at [355, 337] on icon at bounding box center [355, 336] width 24 height 24
click at [115, 276] on div "Loading... Pool Courtyard Entry 1 Loading... Main Lounge 2 Loading... Pool Cour…" at bounding box center [305, 189] width 611 height 333
click at [45, 226] on div "Loading... Pool Courtyard Entry 1 Loading... Main Lounge 2 Loading... Pool Cour…" at bounding box center [305, 189] width 611 height 333
click at [320, 173] on icon at bounding box center [317, 175] width 24 height 24
click at [385, 211] on div "Loading... Pool Courtyard Entry 1 Loading... Main Lounge 2 Loading... Pool Cour…" at bounding box center [305, 189] width 611 height 333
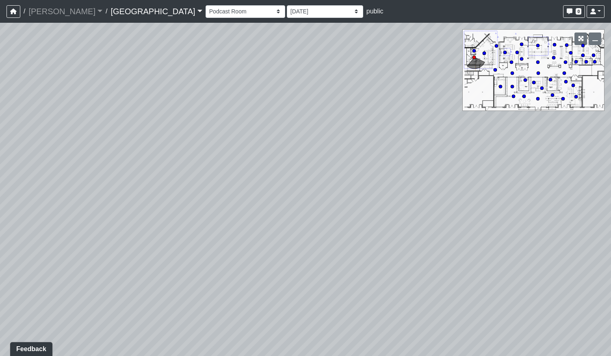
click at [423, 138] on div "Loading... Pool Courtyard Entry 1 Loading... Main Lounge 2 Loading... Pool Cour…" at bounding box center [305, 189] width 611 height 333
click at [233, 229] on div "Loading... Pool Courtyard Entry 1 Loading... Main Lounge 2 Loading... Pool Cour…" at bounding box center [305, 189] width 611 height 333
click at [203, 91] on div "Loading... Pool Courtyard Entry 1 Loading... Main Lounge 2 Loading... Pool Cour…" at bounding box center [305, 189] width 611 height 333
click at [296, 182] on div "Loading... Pool Courtyard Entry 1 Loading... Main Lounge 2 Loading... Pool Cour…" at bounding box center [305, 189] width 611 height 333
click at [76, 212] on div "Loading... Pool Courtyard Entry 1 Loading... Main Lounge 2 Loading... Pool Cour…" at bounding box center [305, 189] width 611 height 333
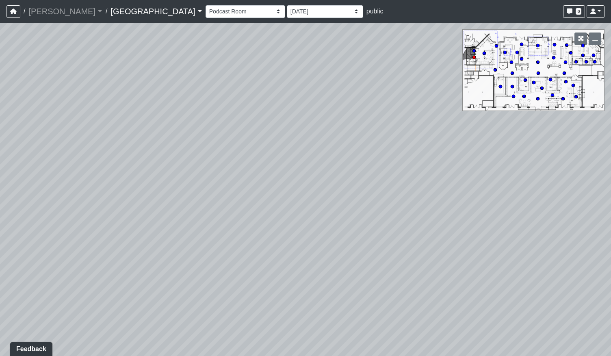
click at [328, 221] on div "Loading... Pool Courtyard Entry 1 Loading... Main Lounge 2 Loading... Pool Cour…" at bounding box center [305, 189] width 611 height 333
click at [367, 231] on div "Loading... Pool Courtyard Entry 1 Loading... Main Lounge 2 Loading... Pool Cour…" at bounding box center [305, 189] width 611 height 333
drag, startPoint x: 299, startPoint y: 182, endPoint x: 266, endPoint y: 180, distance: 33.8
click at [266, 180] on div "Loading... Pool Courtyard Entry 1 Loading... Main Lounge 2 Loading... Pool Cour…" at bounding box center [305, 189] width 611 height 333
drag, startPoint x: 427, startPoint y: 203, endPoint x: 373, endPoint y: 279, distance: 93.4
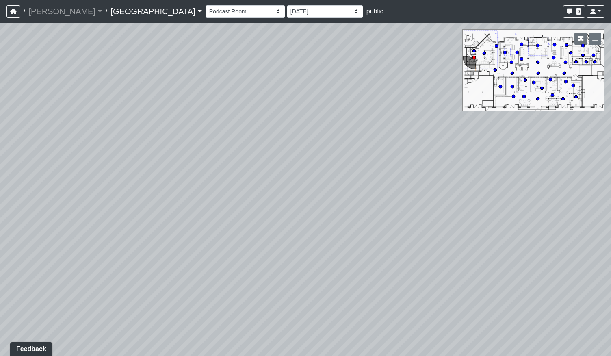
click at [373, 279] on div "Loading... Pool Courtyard Entry 1 Loading... Main Lounge 2 Loading... Pool Cour…" at bounding box center [305, 189] width 611 height 333
drag, startPoint x: 352, startPoint y: 263, endPoint x: 381, endPoint y: 215, distance: 56.7
click at [382, 215] on div "Loading... Pool Courtyard Entry 1 Loading... Main Lounge 2 Loading... Pool Cour…" at bounding box center [305, 189] width 611 height 333
drag, startPoint x: 463, startPoint y: 206, endPoint x: 225, endPoint y: 207, distance: 237.9
click at [225, 207] on div "Loading... Pool Courtyard Entry 1 Loading... Main Lounge 2 Loading... Pool Cour…" at bounding box center [305, 189] width 611 height 333
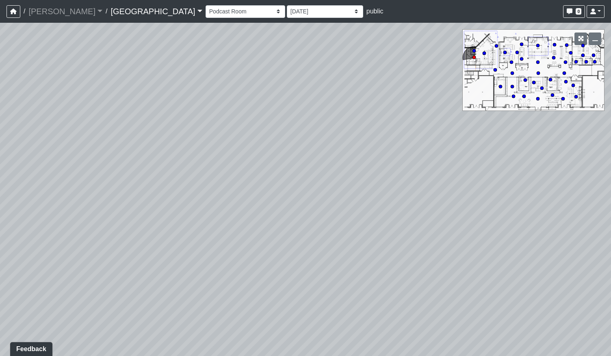
drag, startPoint x: 397, startPoint y: 203, endPoint x: 224, endPoint y: 205, distance: 173.4
click at [224, 205] on div "Loading... Pool Courtyard Entry 1 Loading... Main Lounge 2 Loading... Pool Cour…" at bounding box center [305, 189] width 611 height 333
drag, startPoint x: 154, startPoint y: 194, endPoint x: 209, endPoint y: 222, distance: 61.2
click at [209, 222] on div "Loading... Pool Courtyard Entry 1 Loading... Main Lounge 2 Loading... Pool Cour…" at bounding box center [305, 189] width 611 height 333
drag, startPoint x: 190, startPoint y: 225, endPoint x: 340, endPoint y: 196, distance: 152.7
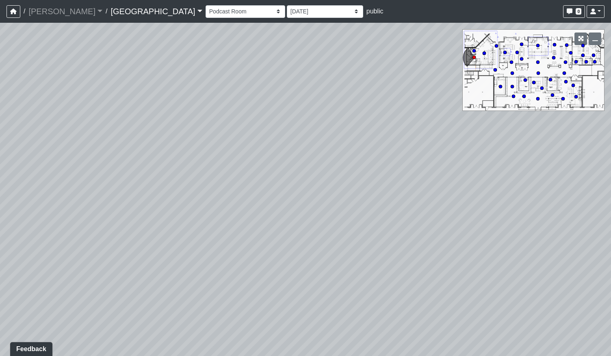
click at [340, 196] on div "Loading... Pool Courtyard Entry 1 Loading... Main Lounge 2 Loading... Pool Cour…" at bounding box center [305, 189] width 611 height 333
drag, startPoint x: 258, startPoint y: 198, endPoint x: 434, endPoint y: 201, distance: 175.8
click at [434, 201] on div "Loading... Pool Courtyard Entry 1 Loading... Main Lounge 2 Loading... Pool Cour…" at bounding box center [305, 189] width 611 height 333
drag, startPoint x: 188, startPoint y: 176, endPoint x: 283, endPoint y: 161, distance: 96.5
click at [283, 161] on div "Loading... Pool Courtyard Entry 1 Loading... Main Lounge 2 Loading... Pool Cour…" at bounding box center [305, 189] width 611 height 333
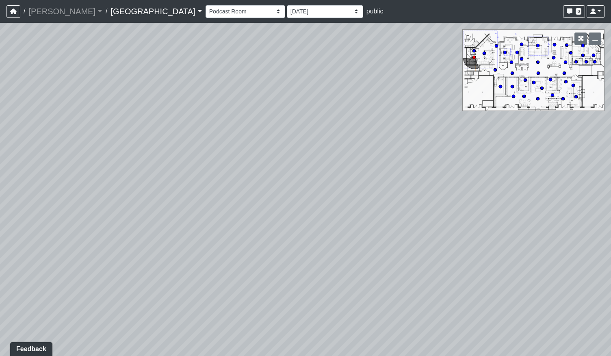
drag, startPoint x: 248, startPoint y: 130, endPoint x: 292, endPoint y: 303, distance: 179.1
click at [292, 303] on div "Loading... Pool Courtyard Entry 1 Loading... Main Lounge 2 Loading... Pool Cour…" at bounding box center [305, 189] width 611 height 333
drag, startPoint x: 300, startPoint y: 326, endPoint x: 279, endPoint y: 176, distance: 151.3
click at [279, 176] on div "Loading... Pool Courtyard Entry 1 Loading... Main Lounge 2 Loading... Pool Cour…" at bounding box center [305, 189] width 611 height 333
drag, startPoint x: 445, startPoint y: 177, endPoint x: 139, endPoint y: 190, distance: 306.4
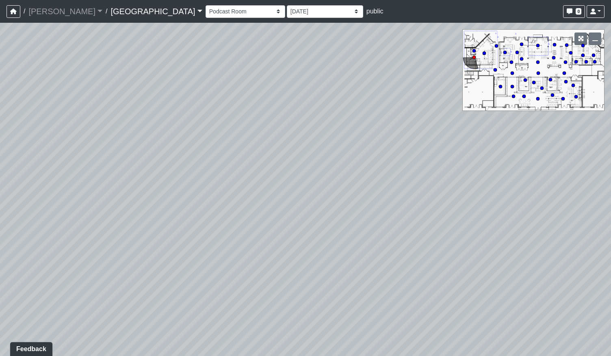
click at [140, 191] on div "Loading... Pool Courtyard Entry 1 Loading... Main Lounge 2 Loading... Pool Cour…" at bounding box center [305, 189] width 611 height 333
drag, startPoint x: 303, startPoint y: 188, endPoint x: 318, endPoint y: 246, distance: 60.4
click at [318, 246] on div "Loading... Pool Courtyard Entry 1 Loading... Main Lounge 2 Loading... Pool Cour…" at bounding box center [305, 189] width 611 height 333
drag, startPoint x: 250, startPoint y: 333, endPoint x: 276, endPoint y: 212, distance: 123.8
click at [276, 212] on div "Loading... Pool Courtyard Entry 1 Loading... Main Lounge 2 Loading... Pool Cour…" at bounding box center [305, 189] width 611 height 333
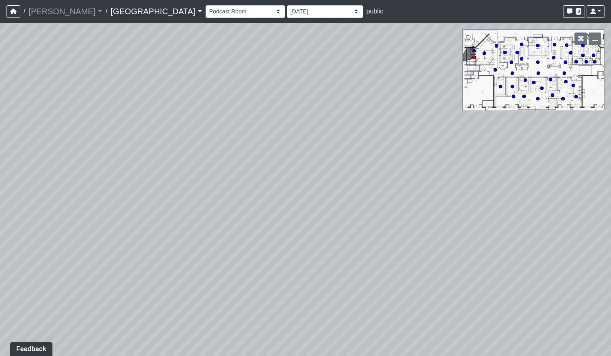
drag, startPoint x: 271, startPoint y: 142, endPoint x: 267, endPoint y: 179, distance: 37.2
click at [268, 180] on div "Loading... Pool Courtyard Entry 1 Loading... Main Lounge 2 Loading... Pool Cour…" at bounding box center [305, 189] width 611 height 333
drag, startPoint x: 230, startPoint y: 214, endPoint x: 387, endPoint y: 210, distance: 157.2
click at [387, 210] on div "Loading... Pool Courtyard Entry 1 Loading... Main Lounge 2 Loading... Pool Cour…" at bounding box center [305, 189] width 611 height 333
drag, startPoint x: 229, startPoint y: 159, endPoint x: 395, endPoint y: 166, distance: 166.2
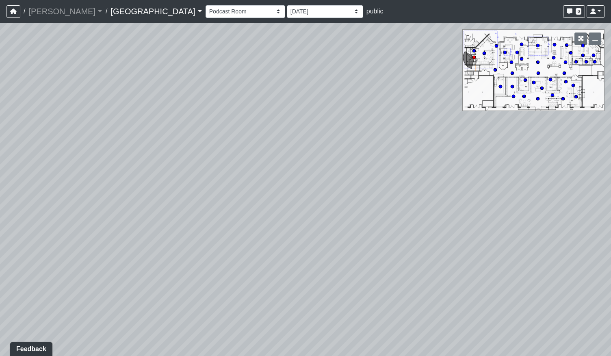
click at [395, 166] on div "Loading... Pool Courtyard Entry 1 Loading... Main Lounge 2 Loading... Pool Cour…" at bounding box center [305, 189] width 611 height 333
drag, startPoint x: 336, startPoint y: 196, endPoint x: 329, endPoint y: 181, distance: 16.9
click at [329, 181] on div "Loading... Pool Courtyard Entry 1 Loading... Main Lounge 2 Loading... Pool Cour…" at bounding box center [305, 189] width 611 height 333
drag, startPoint x: 398, startPoint y: 285, endPoint x: 352, endPoint y: 247, distance: 59.4
click at [352, 247] on div "Loading... Pool Courtyard Entry 1 Loading... Main Lounge 2 Loading... Pool Cour…" at bounding box center [305, 189] width 611 height 333
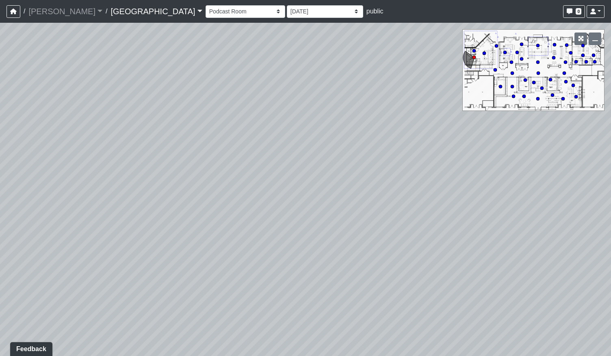
drag, startPoint x: 237, startPoint y: 206, endPoint x: 244, endPoint y: 210, distance: 8.5
click at [244, 210] on div "Loading... Pool Courtyard Entry 1 Loading... Main Lounge 2 Loading... Pool Cour…" at bounding box center [305, 189] width 611 height 333
drag, startPoint x: 283, startPoint y: 297, endPoint x: 383, endPoint y: 321, distance: 102.8
click at [383, 321] on div "Loading... Pool Courtyard Entry 1 Loading... Main Lounge 2 Loading... Pool Cour…" at bounding box center [305, 189] width 611 height 333
drag, startPoint x: 231, startPoint y: 202, endPoint x: 281, endPoint y: 267, distance: 81.6
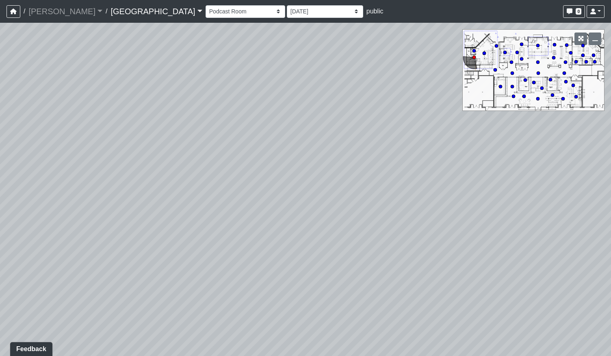
click at [281, 267] on div "Loading... Pool Courtyard Entry 1 Loading... Main Lounge 2 Loading... Pool Cour…" at bounding box center [305, 189] width 611 height 333
drag, startPoint x: 261, startPoint y: 285, endPoint x: 310, endPoint y: 237, distance: 68.3
click at [310, 237] on div "Loading... Pool Courtyard Entry 1 Loading... Main Lounge 2 Loading... Pool Cour…" at bounding box center [305, 189] width 611 height 333
drag, startPoint x: 204, startPoint y: 216, endPoint x: 208, endPoint y: 220, distance: 6.0
click at [208, 220] on div "Loading... Pool Courtyard Entry 1 Loading... Main Lounge 2 Loading... Pool Cour…" at bounding box center [305, 189] width 611 height 333
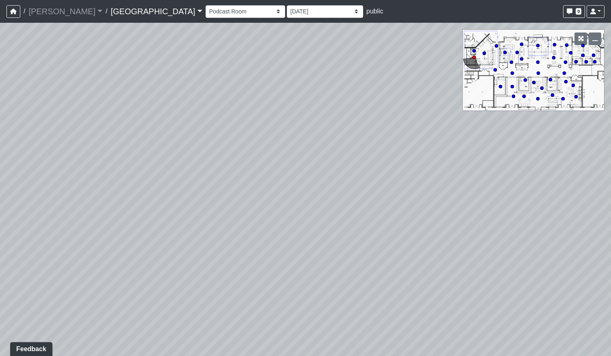
drag, startPoint x: 233, startPoint y: 232, endPoint x: 477, endPoint y: 195, distance: 246.8
click at [474, 195] on div "Loading... Pool Courtyard Entry 1 Loading... Main Lounge 2 Loading... Pool Cour…" at bounding box center [305, 189] width 611 height 333
drag, startPoint x: 319, startPoint y: 206, endPoint x: 519, endPoint y: 220, distance: 200.3
click at [519, 220] on div "Loading... Pool Courtyard Entry 1 Loading... Main Lounge 2 Loading... Pool Cour…" at bounding box center [305, 189] width 611 height 333
click at [326, 188] on icon at bounding box center [323, 191] width 24 height 24
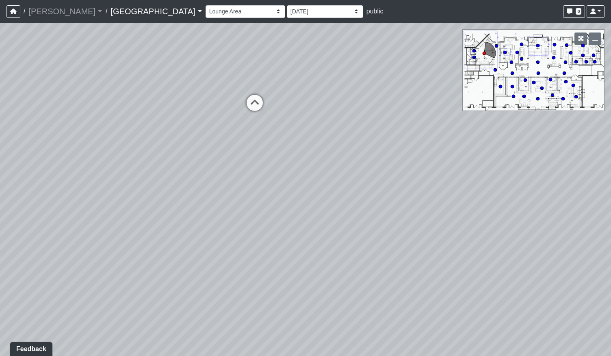
drag, startPoint x: 273, startPoint y: 203, endPoint x: 437, endPoint y: 224, distance: 164.9
click at [444, 229] on div "Loading... Pool Courtyard Entry 1 Loading... Main Lounge 2 Loading... Pool Cour…" at bounding box center [305, 189] width 611 height 333
drag, startPoint x: 177, startPoint y: 233, endPoint x: 390, endPoint y: 211, distance: 214.3
click at [389, 211] on div "Loading... Pool Courtyard Entry 1 Loading... Main Lounge 2 Loading... Pool Cour…" at bounding box center [305, 189] width 611 height 333
drag, startPoint x: 374, startPoint y: 192, endPoint x: 249, endPoint y: 267, distance: 145.2
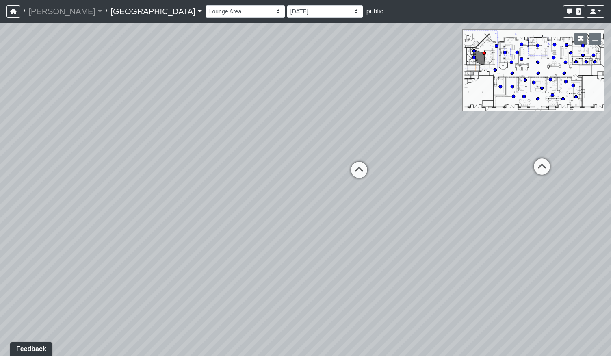
click at [252, 268] on div "Loading... Pool Courtyard Entry 1 Loading... Main Lounge 2 Loading... Pool Cour…" at bounding box center [305, 189] width 611 height 333
click at [340, 173] on icon at bounding box center [338, 173] width 24 height 24
drag, startPoint x: 191, startPoint y: 225, endPoint x: 249, endPoint y: 245, distance: 60.9
click at [249, 245] on div "Loading... Pool Courtyard Entry 1 Loading... Main Lounge 2 Loading... Pool Cour…" at bounding box center [305, 189] width 611 height 333
drag, startPoint x: 368, startPoint y: 227, endPoint x: 465, endPoint y: 253, distance: 100.6
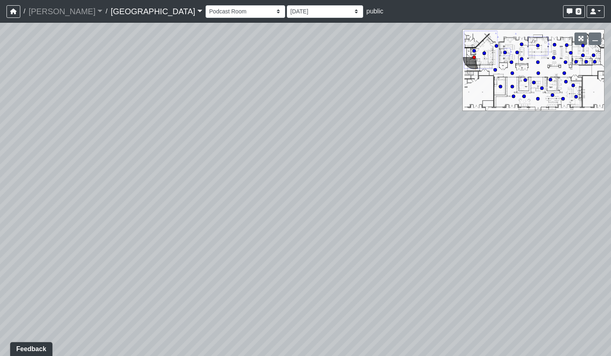
click at [465, 253] on div "Loading... Pool Courtyard Entry 1 Loading... Main Lounge 2 Loading... Pool Cour…" at bounding box center [305, 189] width 611 height 333
drag, startPoint x: 288, startPoint y: 252, endPoint x: 280, endPoint y: 199, distance: 53.4
click at [280, 199] on div "Loading... Pool Courtyard Entry 1 Loading... Main Lounge 2 Loading... Pool Cour…" at bounding box center [305, 189] width 611 height 333
drag, startPoint x: 270, startPoint y: 209, endPoint x: 303, endPoint y: 234, distance: 41.1
click at [303, 234] on div "Loading... Pool Courtyard Entry 1 Loading... Main Lounge 2 Loading... Pool Cour…" at bounding box center [305, 189] width 611 height 333
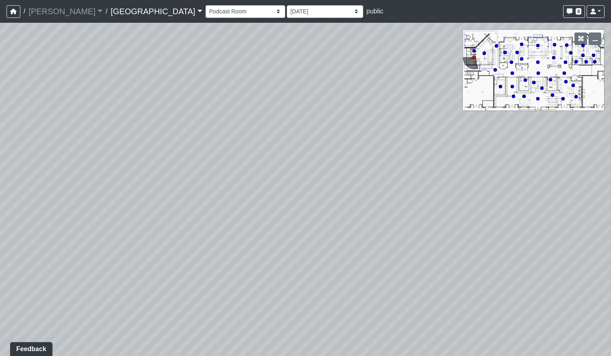
drag, startPoint x: 447, startPoint y: 197, endPoint x: 408, endPoint y: 179, distance: 42.3
click at [408, 179] on div "Loading... Pool Courtyard Entry 1 Loading... Main Lounge 2 Loading... Pool Cour…" at bounding box center [305, 189] width 611 height 333
drag, startPoint x: 163, startPoint y: 195, endPoint x: 434, endPoint y: 191, distance: 271.7
click at [428, 192] on div "Loading... Pool Courtyard Entry 1 Loading... Main Lounge 2 Loading... Pool Cour…" at bounding box center [305, 189] width 611 height 333
click at [273, 239] on icon at bounding box center [271, 241] width 24 height 24
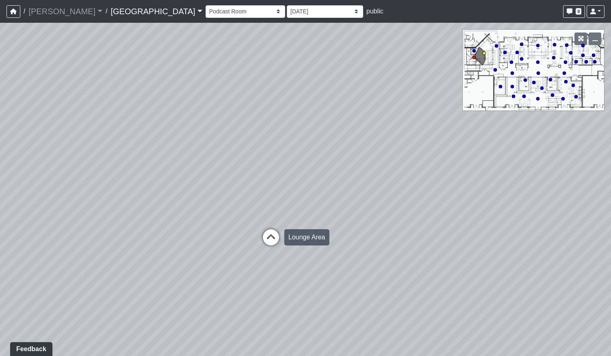
select select "cH18fr94jDTRmB5JSKNetn"
